Goal: Information Seeking & Learning: Compare options

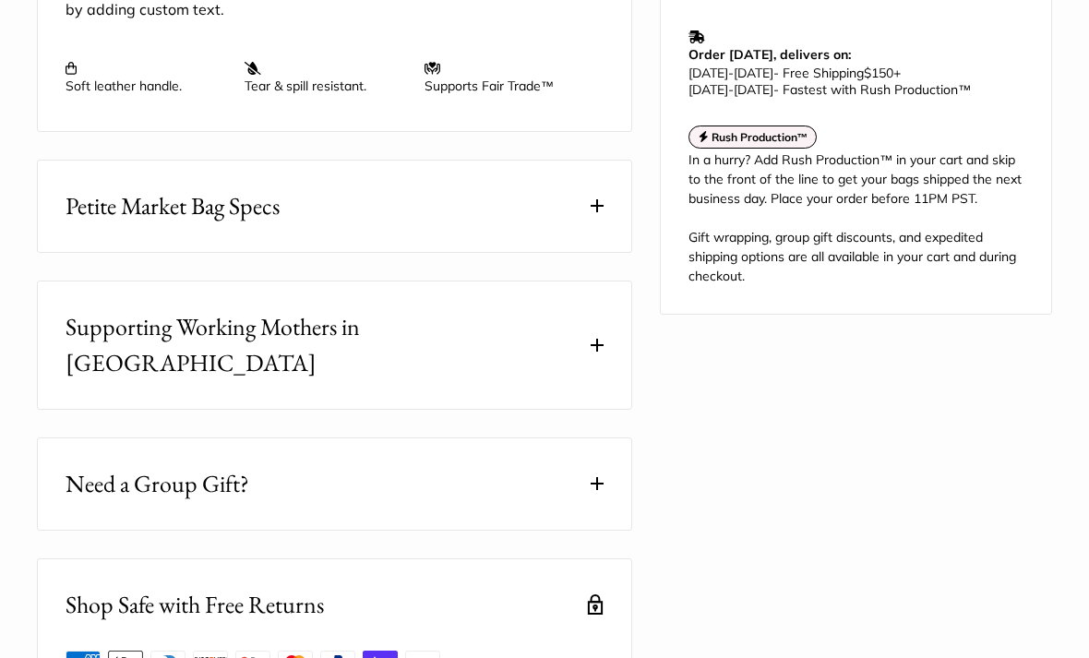
scroll to position [975, 0]
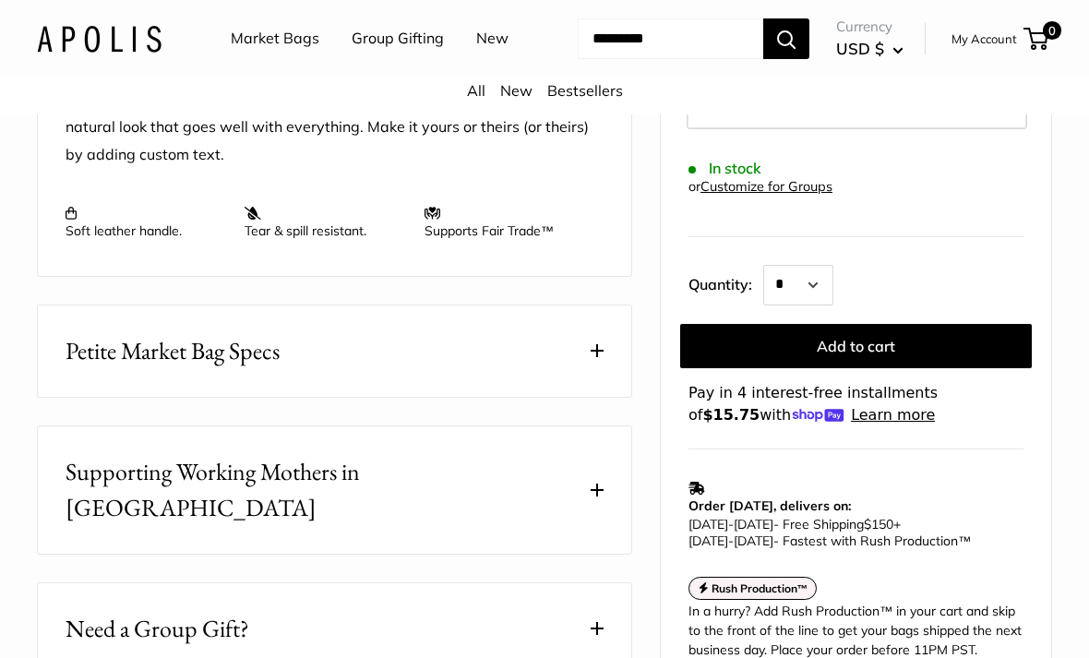
click at [578, 59] on input "Search..." at bounding box center [670, 38] width 185 height 41
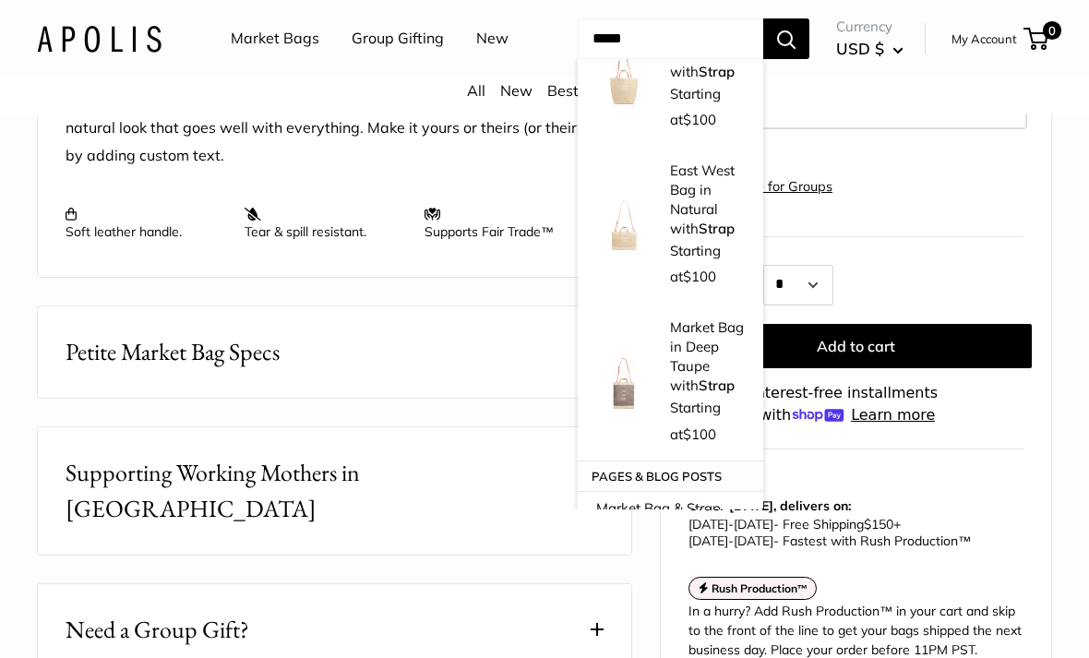
scroll to position [163, 0]
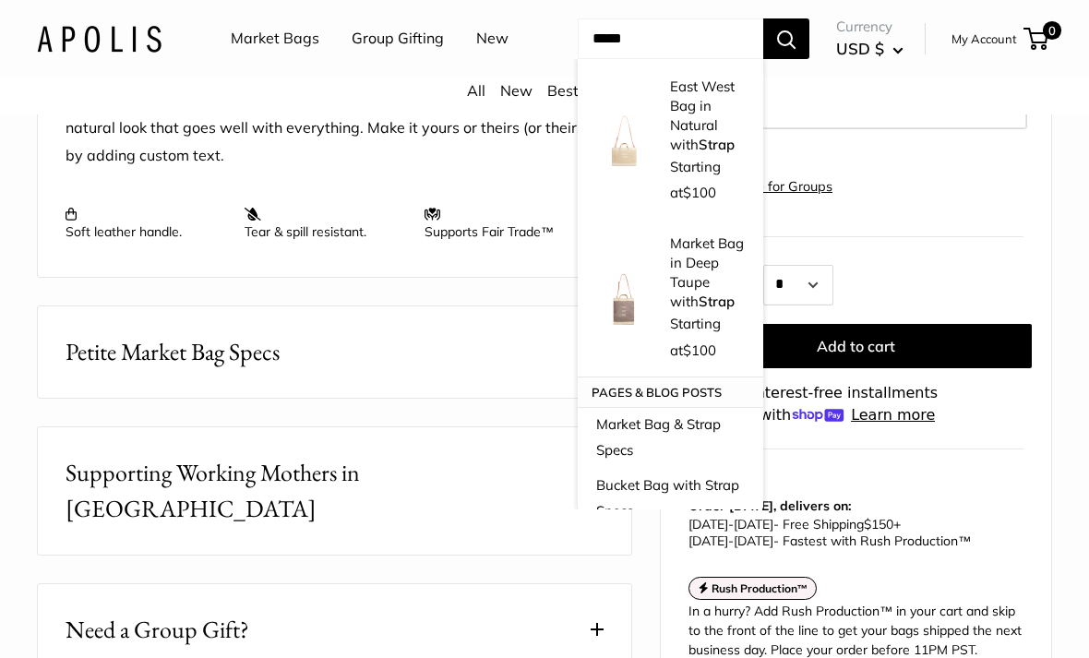
type input "*****"
click at [744, 260] on p "Market Bag in Deep Taupe with Strap" at bounding box center [707, 271] width 75 height 77
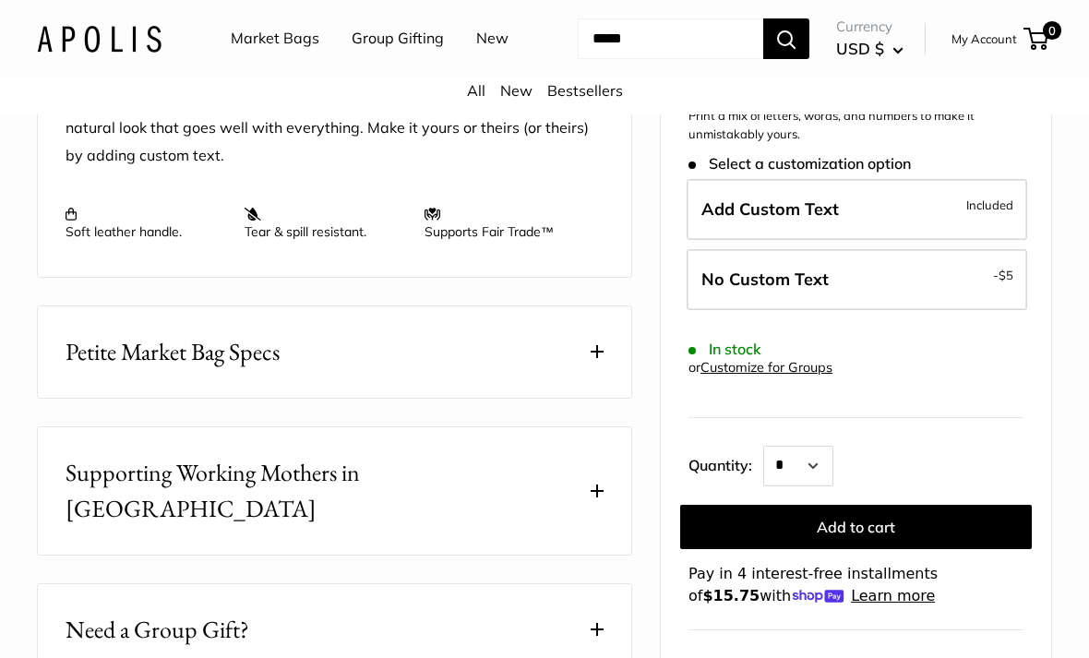
scroll to position [830, 0]
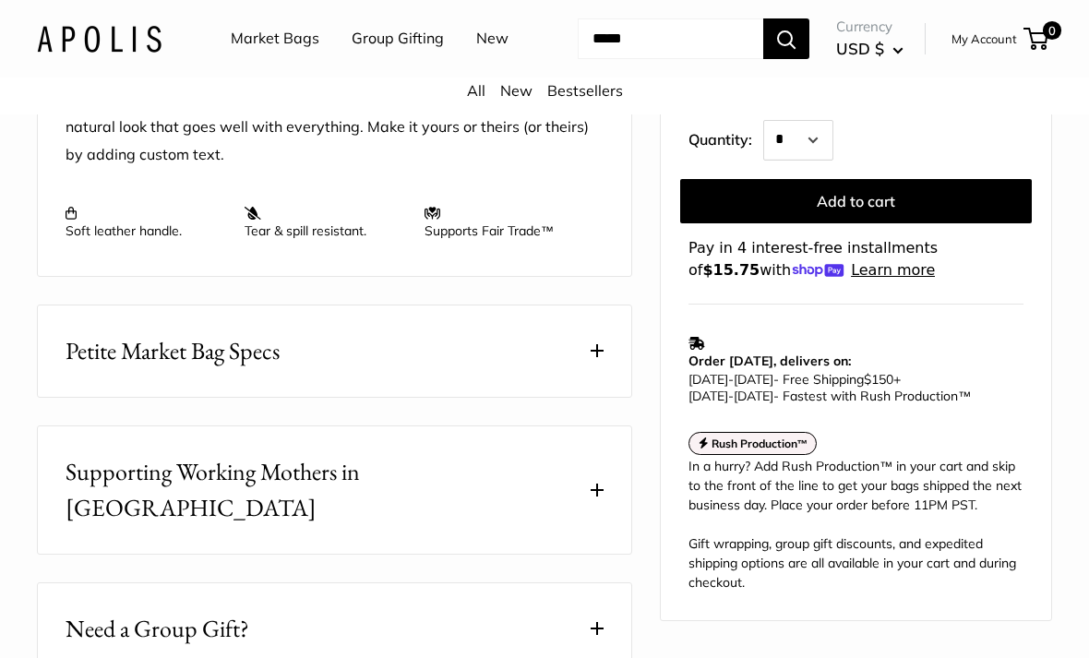
click at [617, 59] on input "*****" at bounding box center [670, 38] width 185 height 41
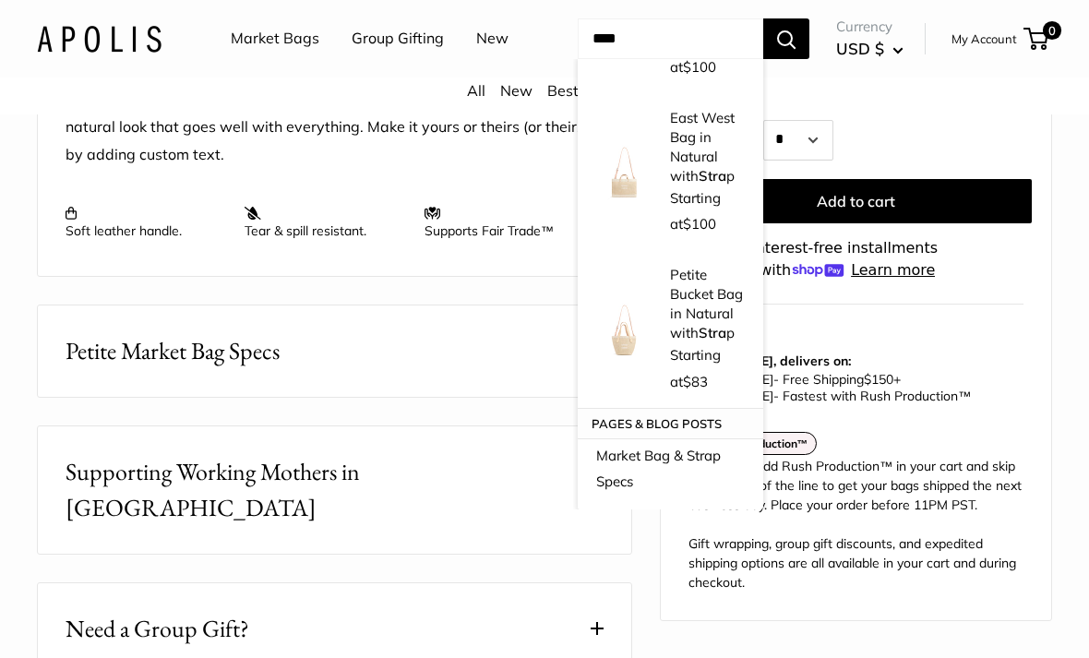
scroll to position [133, 0]
type input "****"
click at [720, 164] on p "East West Bag in Natural with Stra p" at bounding box center [707, 145] width 75 height 77
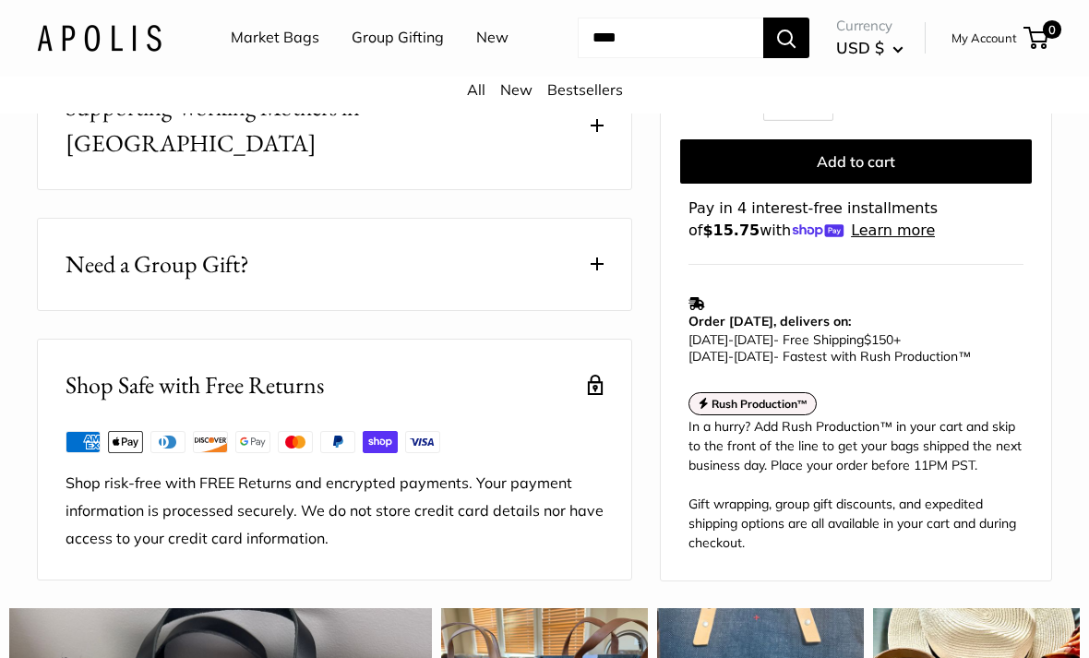
scroll to position [1165, 0]
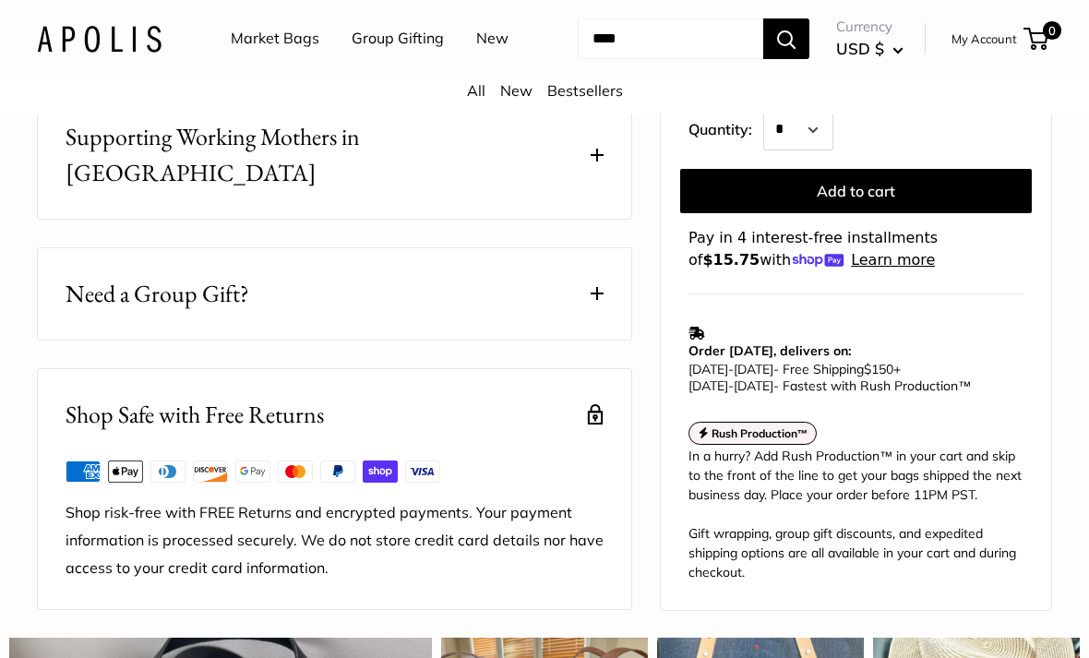
click at [599, 59] on input "****" at bounding box center [670, 38] width 185 height 41
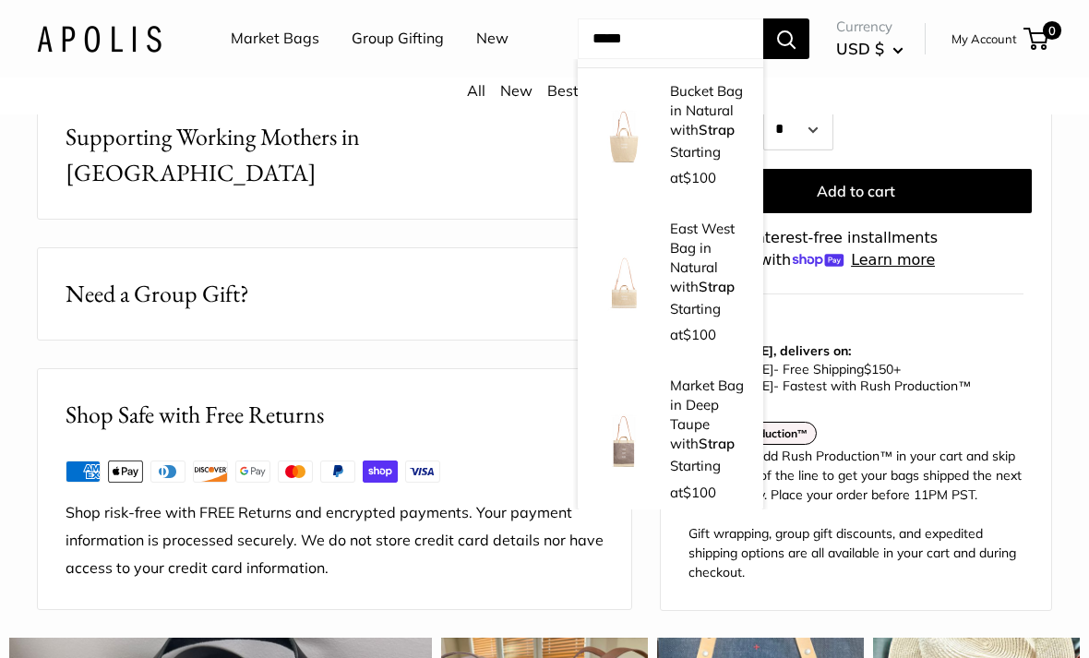
scroll to position [20, 0]
type input "*****"
click at [718, 172] on div "Bucket Bag in Natural with Strap Starting at $100" at bounding box center [707, 137] width 75 height 110
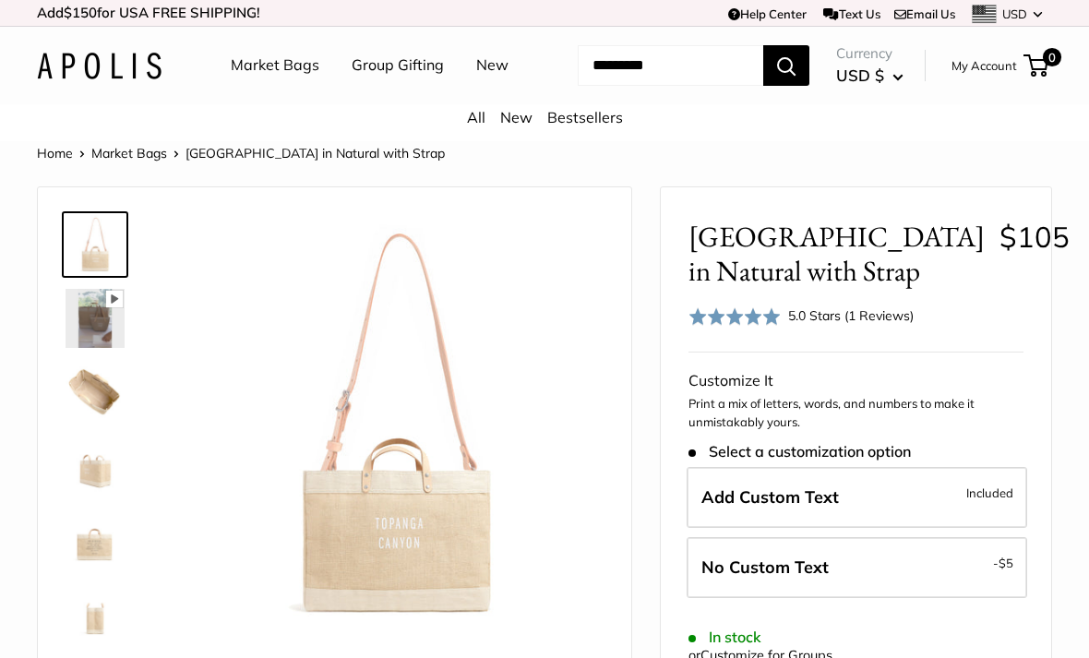
click at [595, 86] on input "Search..." at bounding box center [670, 65] width 185 height 41
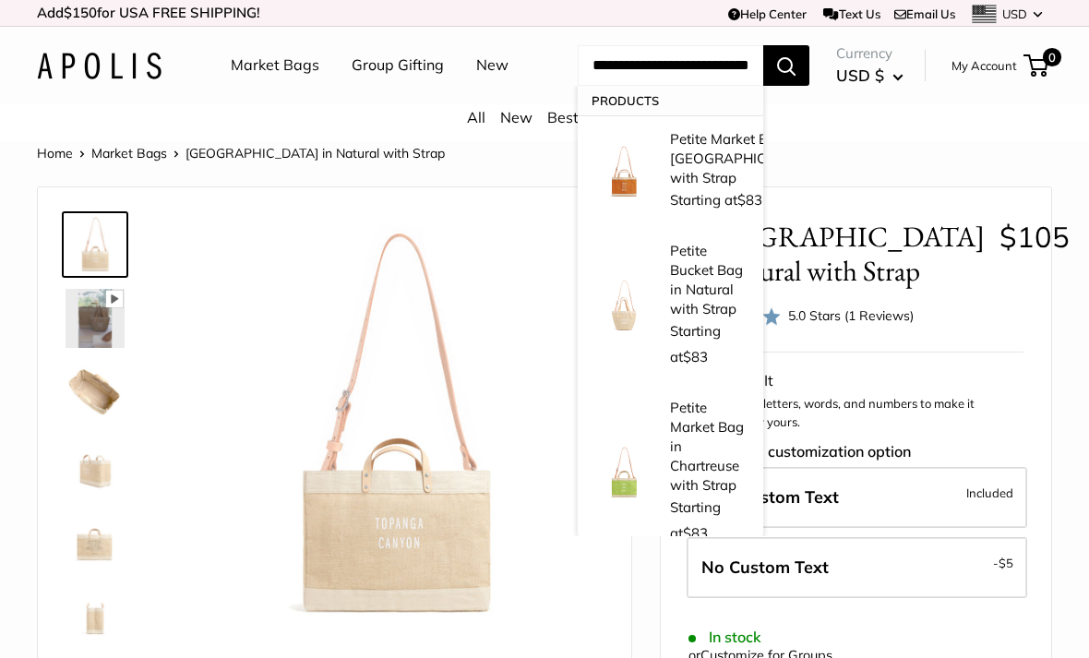
type input "**********"
click at [724, 187] on p "Petite Market Bag in [GEOGRAPHIC_DATA] with Strap" at bounding box center [742, 158] width 145 height 58
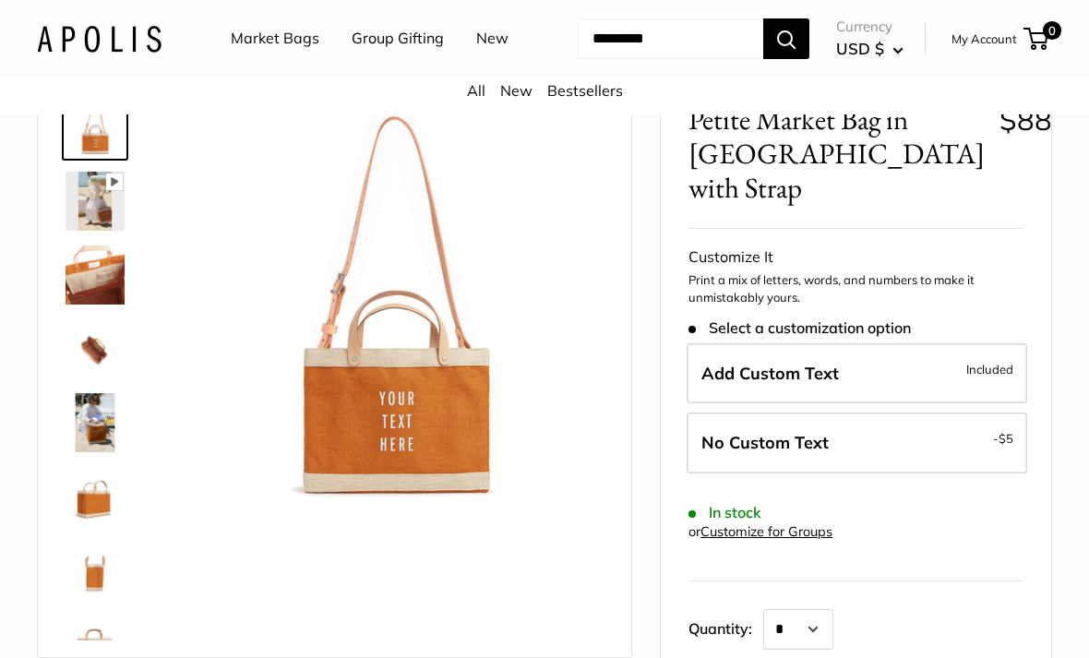
scroll to position [119, 0]
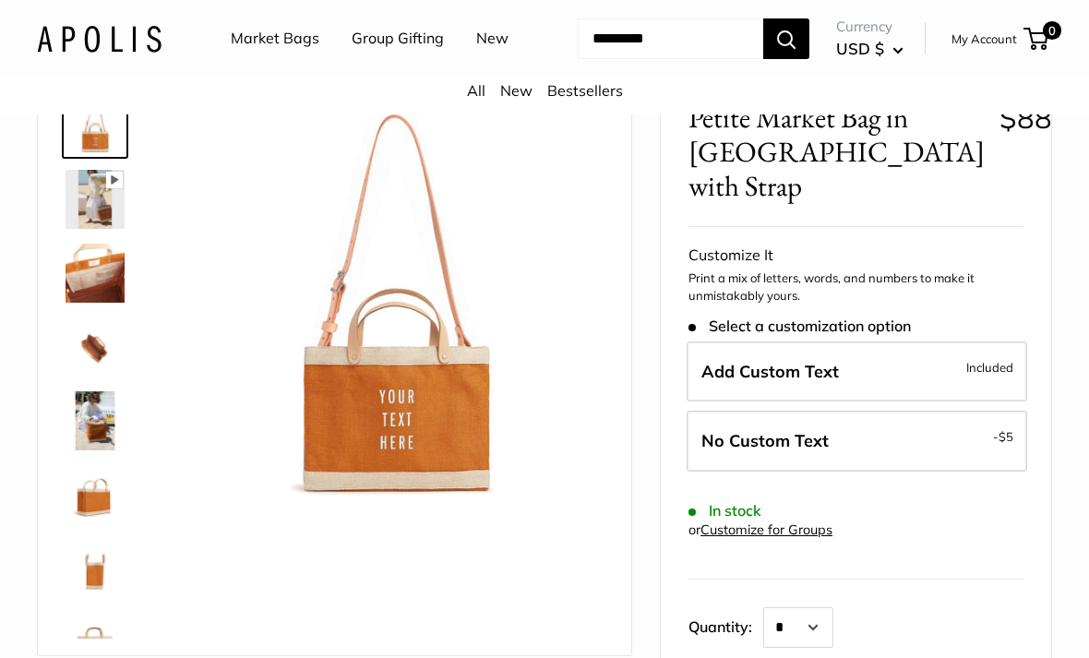
click at [123, 189] on span at bounding box center [114, 180] width 18 height 18
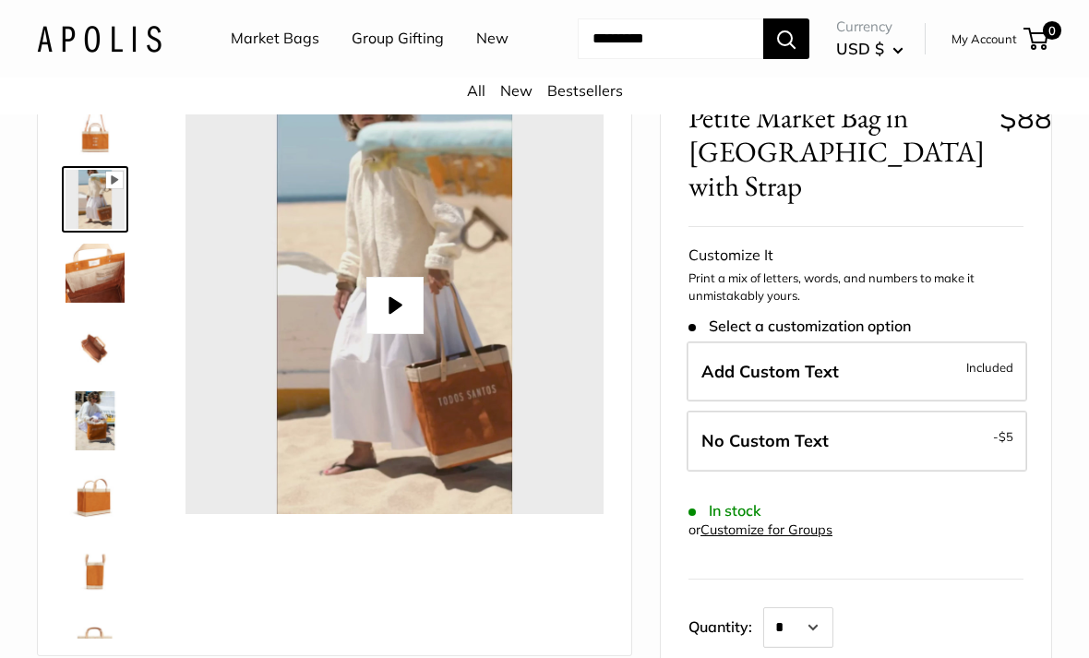
click at [101, 303] on img at bounding box center [95, 273] width 59 height 59
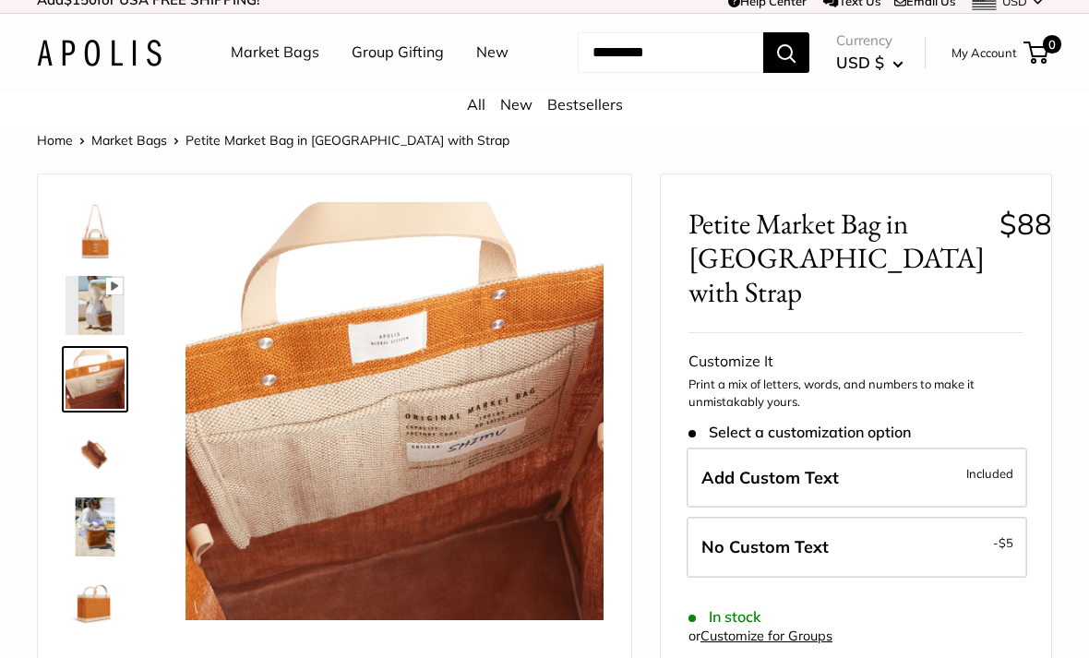
scroll to position [0, 0]
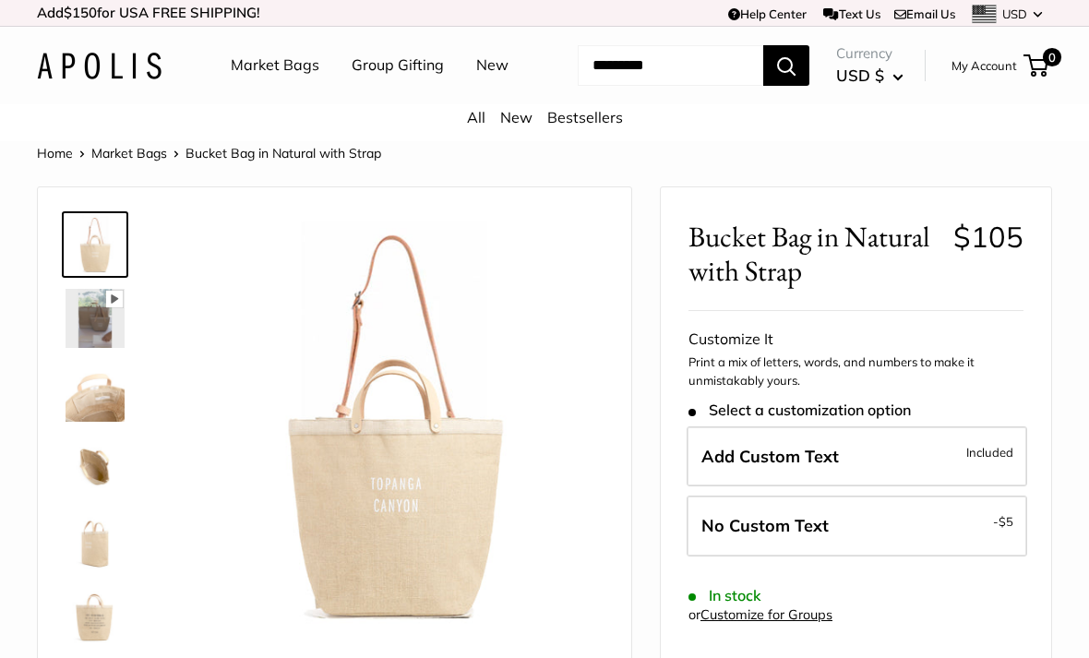
click at [598, 83] on input "Search..." at bounding box center [670, 65] width 185 height 41
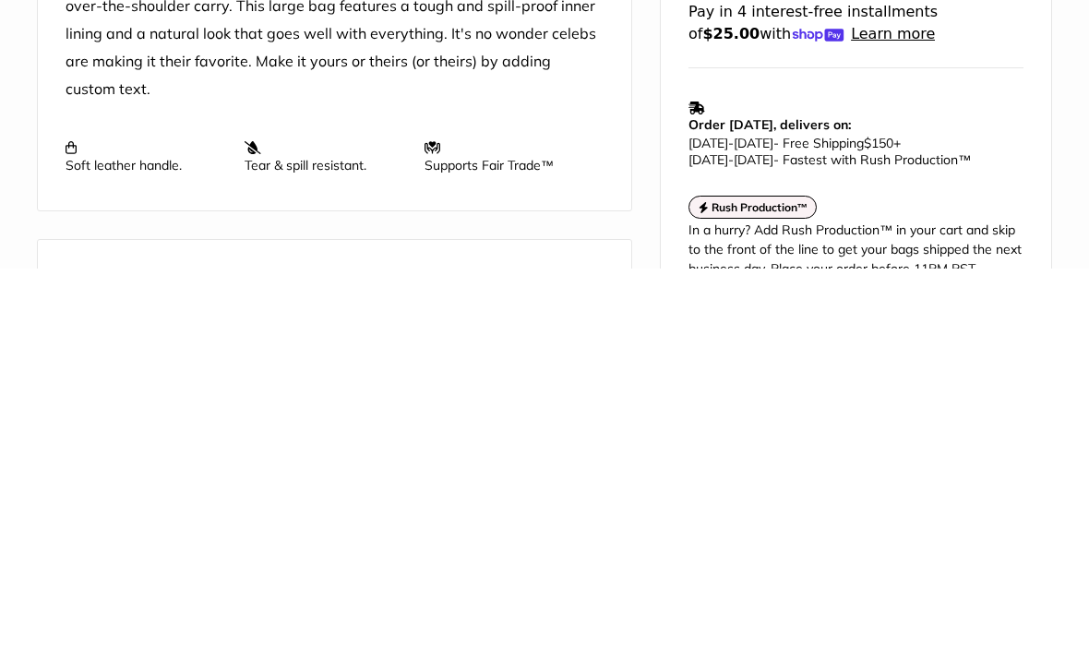
scroll to position [542, 0]
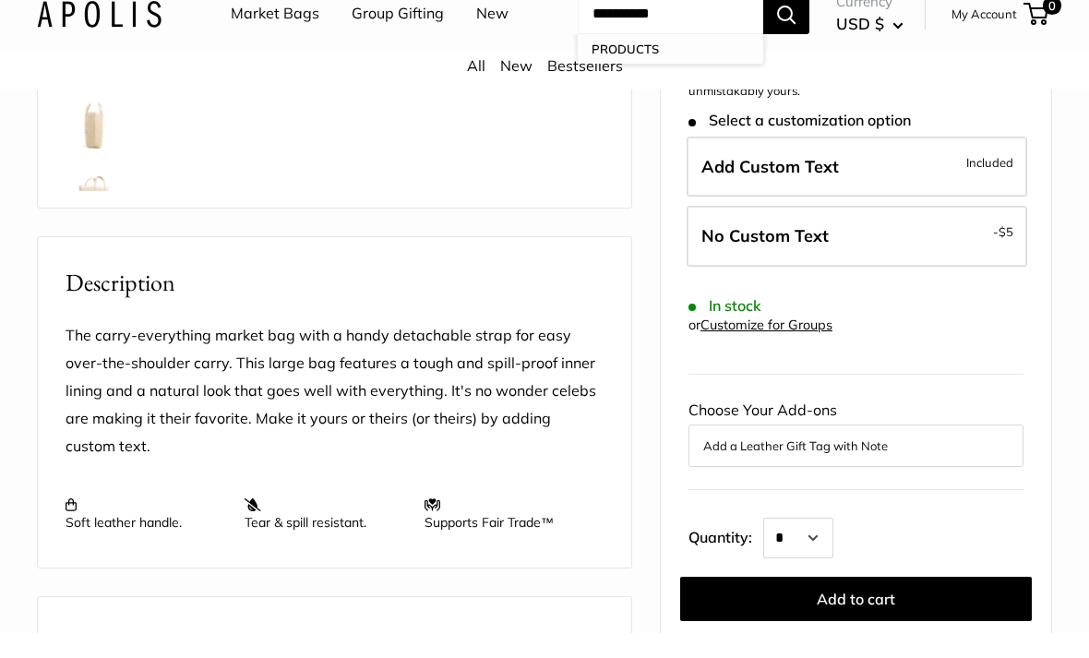
type input "**********"
click at [108, 175] on img at bounding box center [95, 145] width 59 height 59
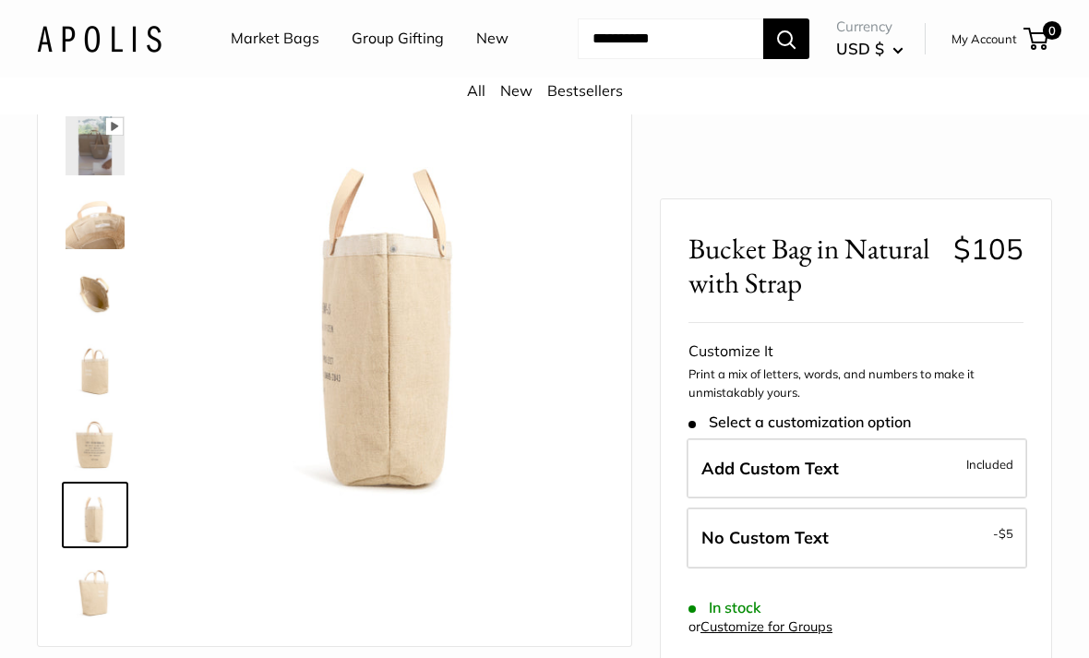
scroll to position [127, 0]
click at [117, 176] on img at bounding box center [95, 146] width 59 height 59
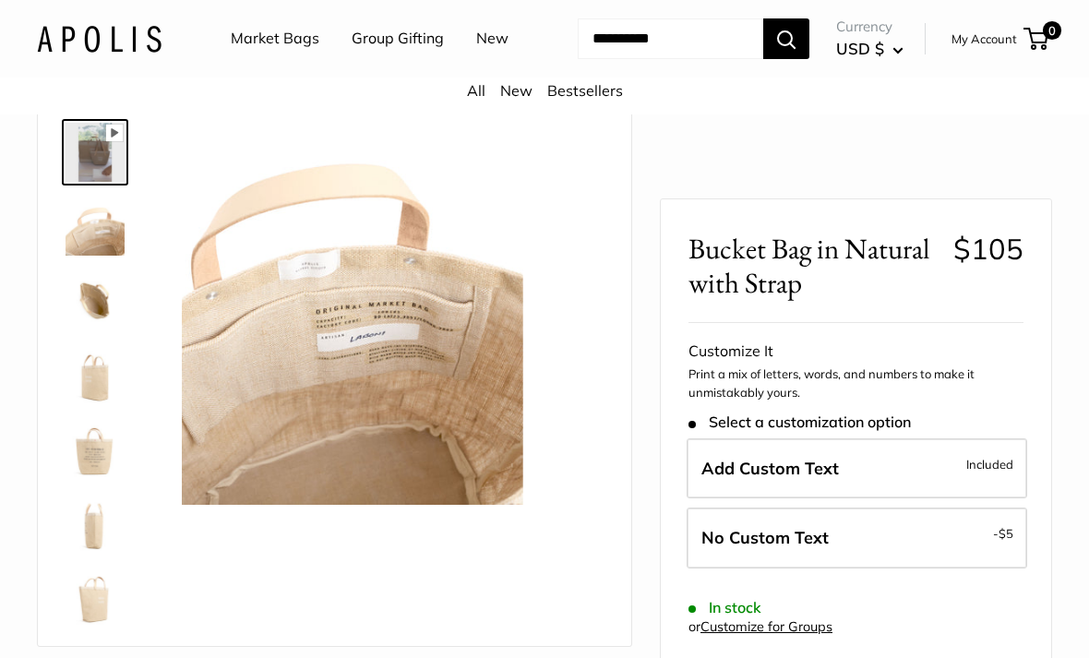
scroll to position [0, 0]
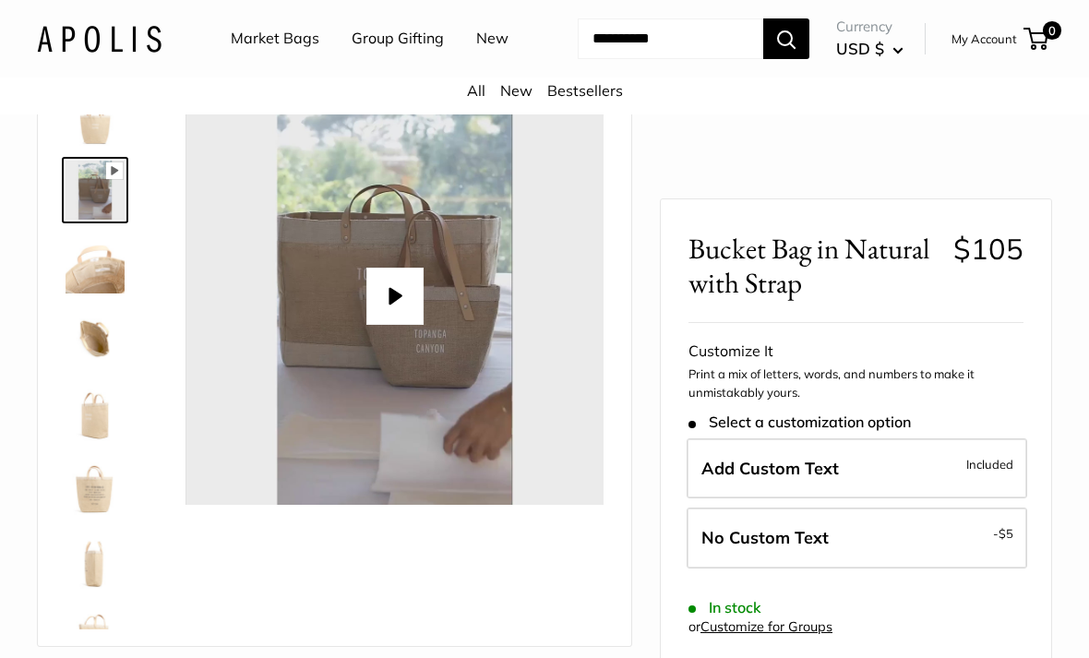
click at [408, 325] on button "Play" at bounding box center [394, 296] width 57 height 57
type input "*"
click at [105, 441] on img at bounding box center [95, 411] width 59 height 59
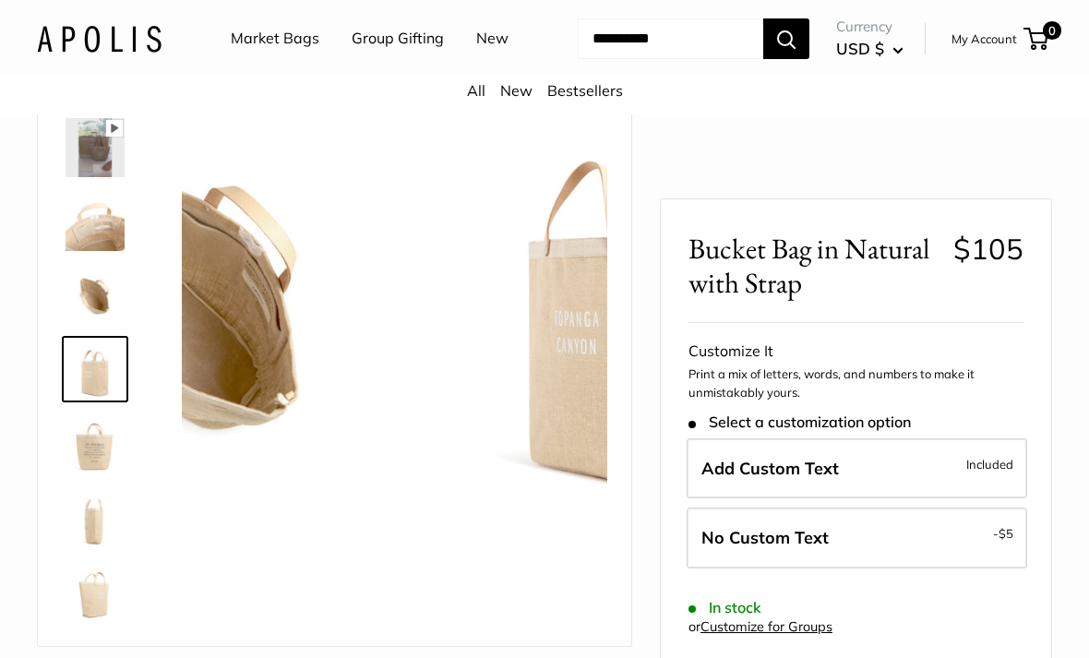
scroll to position [44, 0]
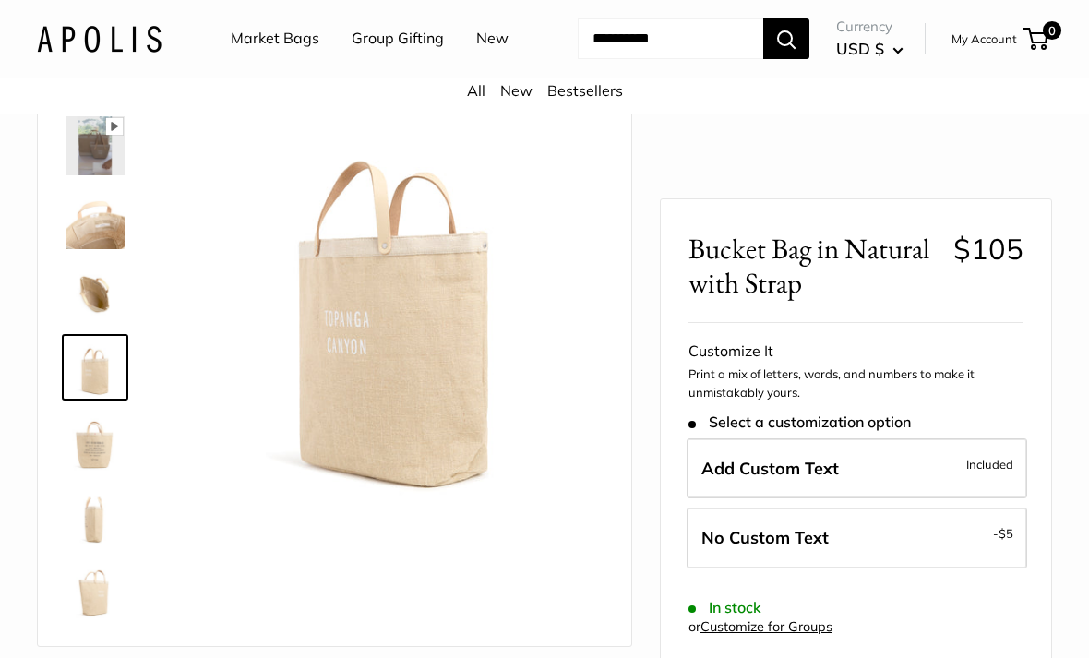
click at [117, 323] on img at bounding box center [95, 293] width 59 height 59
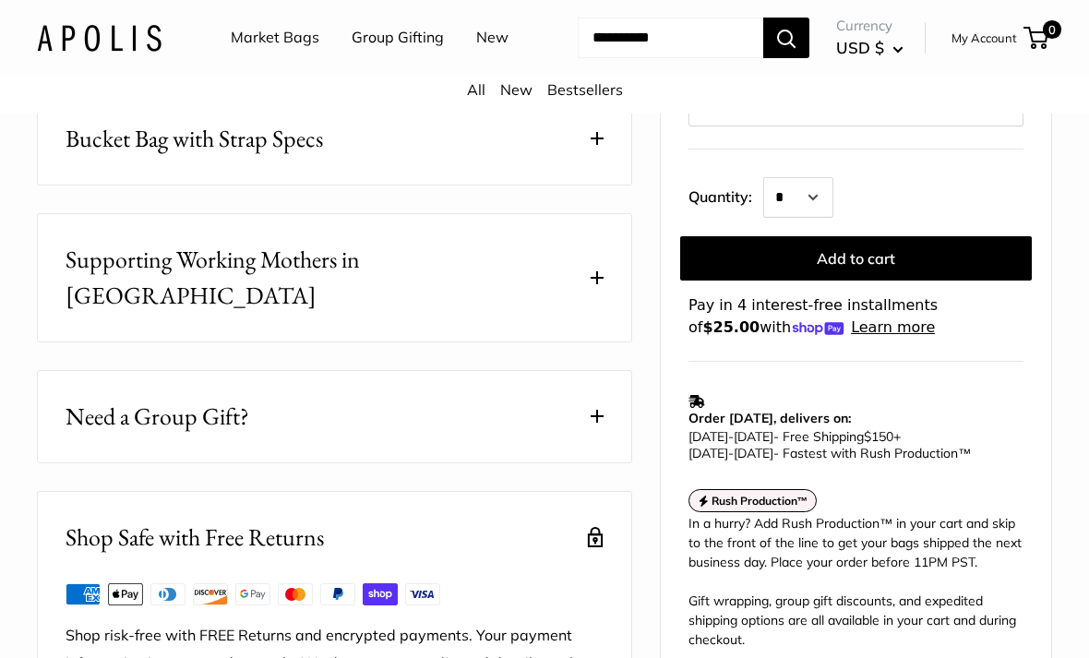
scroll to position [1070, 0]
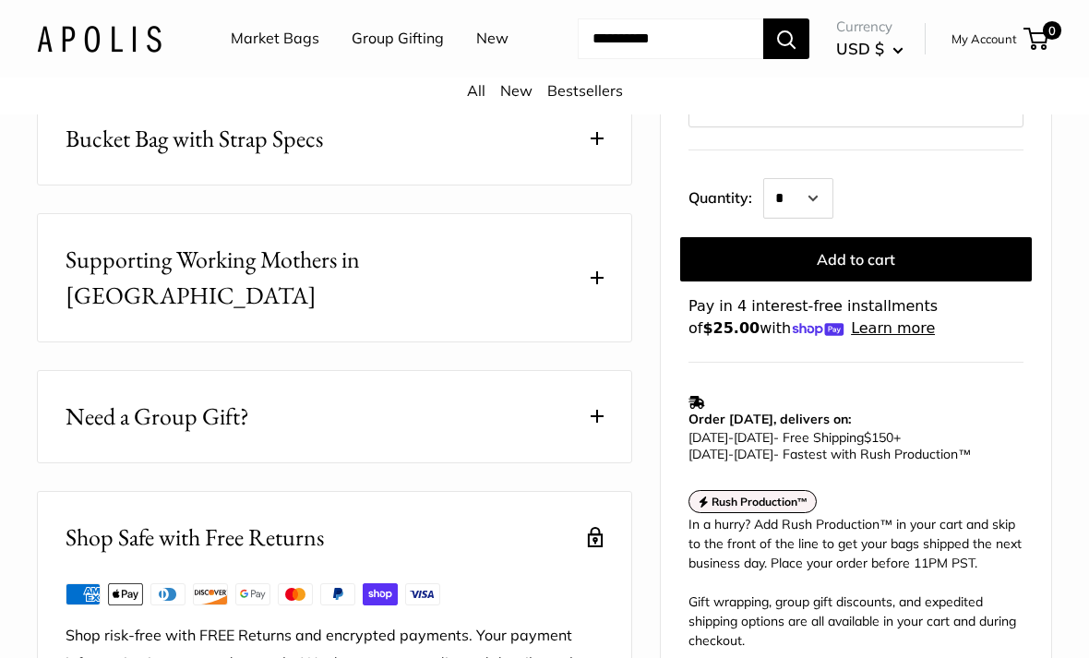
click at [309, 157] on span "Bucket Bag with Strap Specs" at bounding box center [194, 139] width 257 height 36
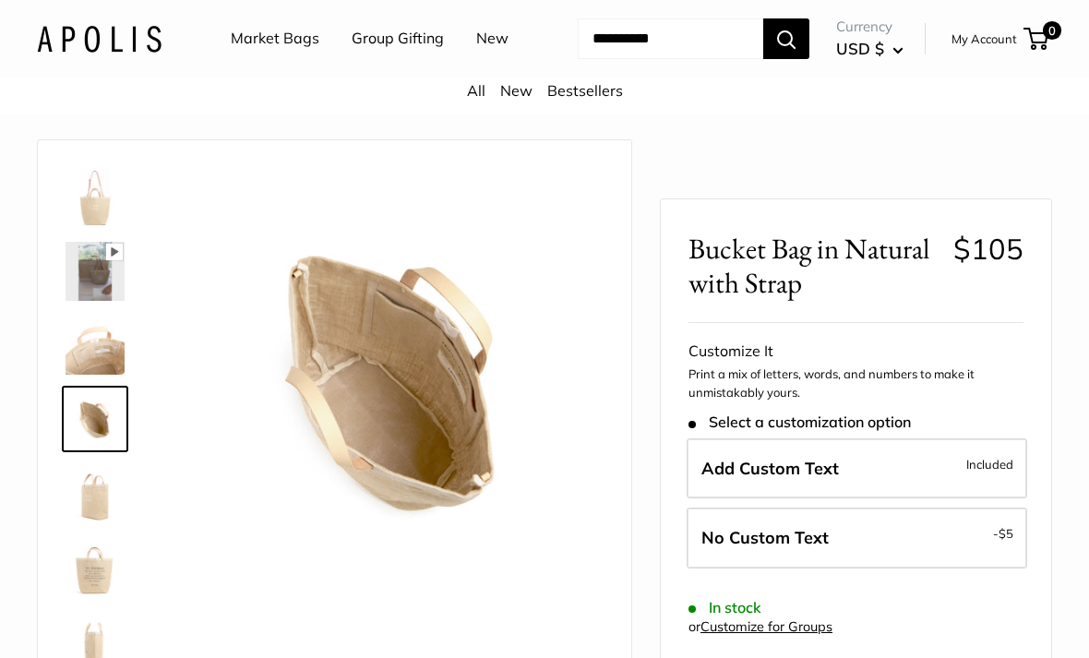
scroll to position [0, 0]
